Goal: Information Seeking & Learning: Learn about a topic

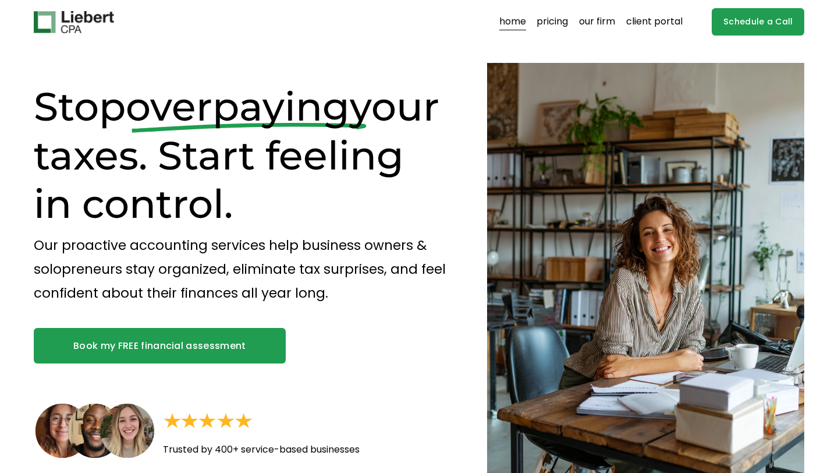
click at [563, 23] on link "pricing" at bounding box center [552, 22] width 31 height 19
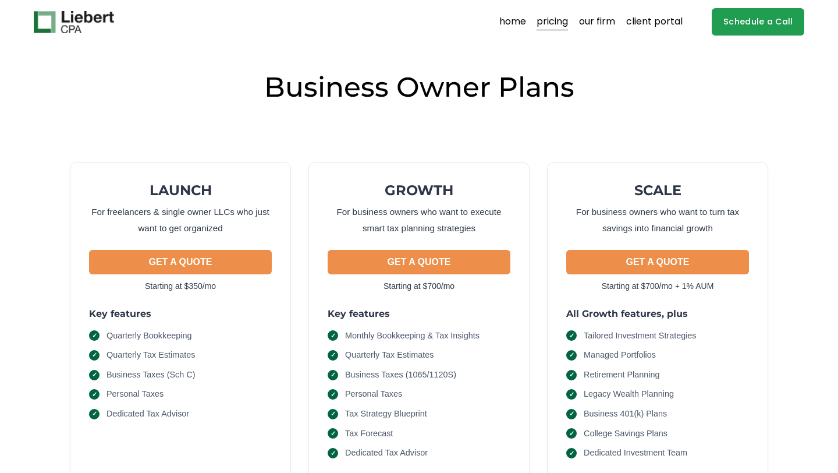
click at [608, 22] on link "our firm" at bounding box center [597, 22] width 36 height 19
